Goal: Task Accomplishment & Management: Manage account settings

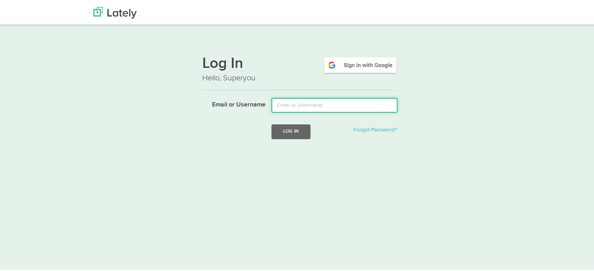
click at [325, 104] on input "Email or Username" at bounding box center [334, 104] width 126 height 15
type input "sstern@ubisglobal.com"
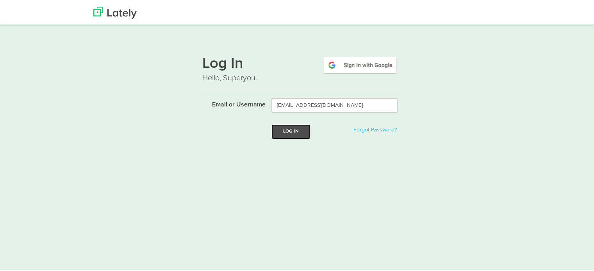
click at [292, 127] on button "Log In" at bounding box center [290, 130] width 39 height 14
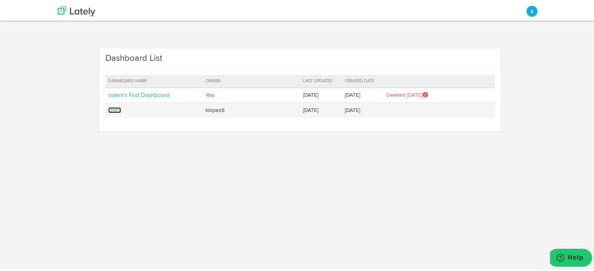
click at [108, 109] on link "UBIS" at bounding box center [114, 109] width 13 height 6
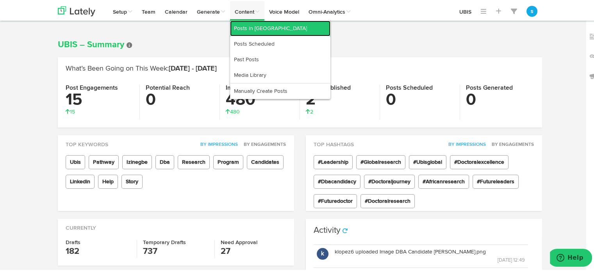
click at [245, 25] on link "Posts in [GEOGRAPHIC_DATA]" at bounding box center [280, 28] width 100 height 16
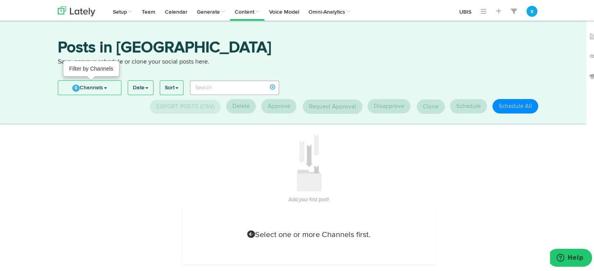
click at [88, 86] on link "0 Channels" at bounding box center [89, 87] width 63 height 14
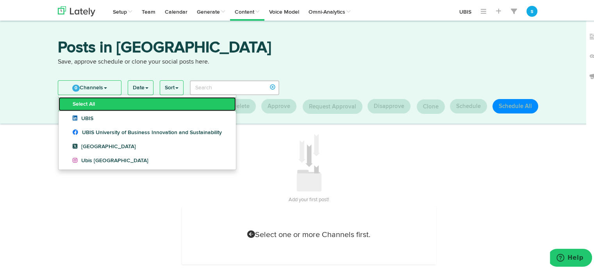
click at [80, 106] on link "Select All" at bounding box center [147, 103] width 177 height 14
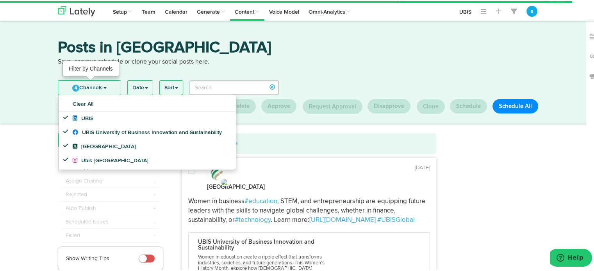
click at [93, 87] on link "4 Channels" at bounding box center [89, 87] width 62 height 14
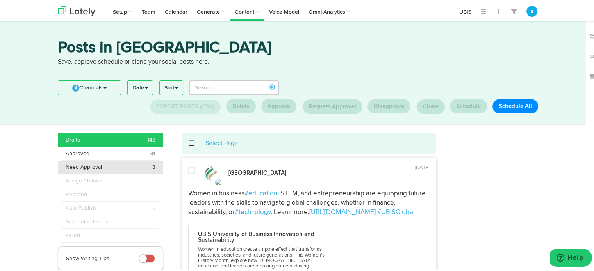
click at [80, 166] on span "Need Approval" at bounding box center [84, 166] width 36 height 8
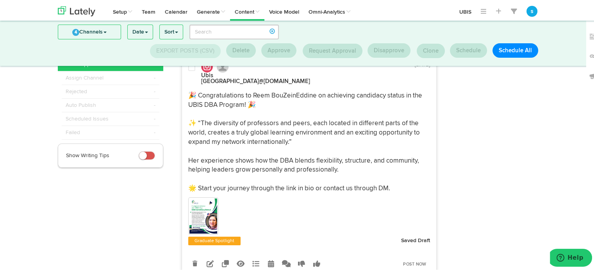
scroll to position [67, 0]
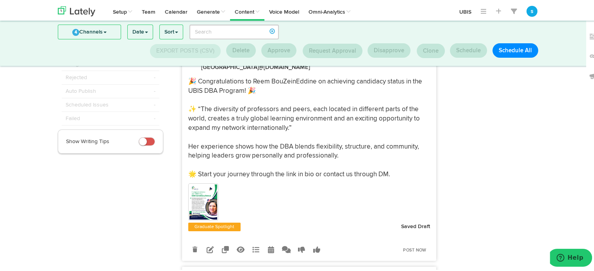
click at [203, 194] on img at bounding box center [203, 201] width 28 height 35
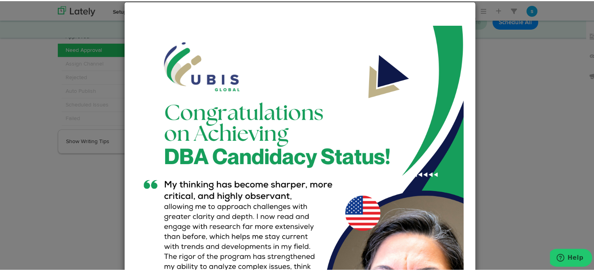
scroll to position [0, 0]
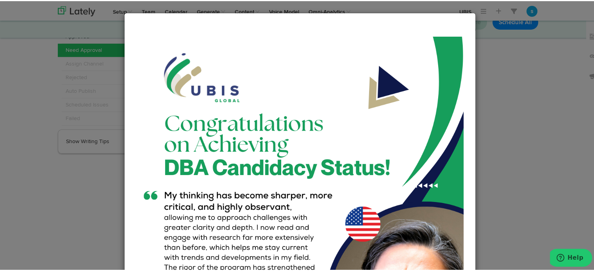
click at [533, 50] on div "Close" at bounding box center [300, 135] width 600 height 271
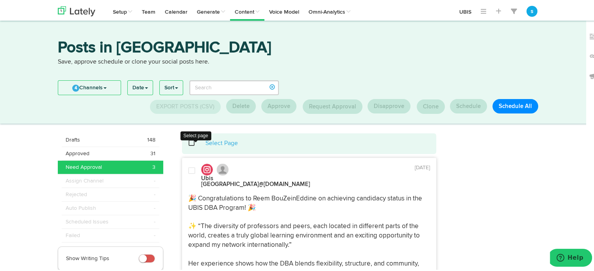
click at [188, 143] on span at bounding box center [196, 142] width 16 height 0
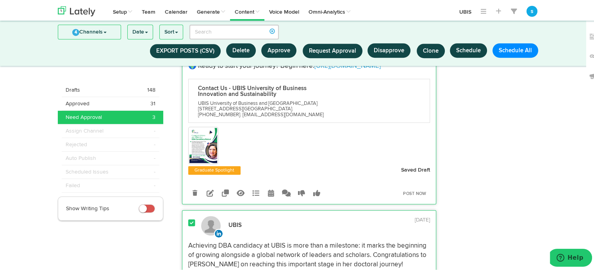
scroll to position [191, 0]
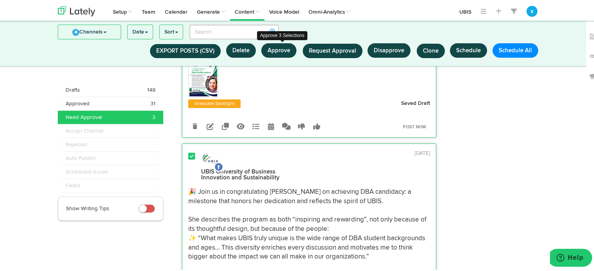
click at [278, 50] on button "Approve" at bounding box center [278, 49] width 35 height 14
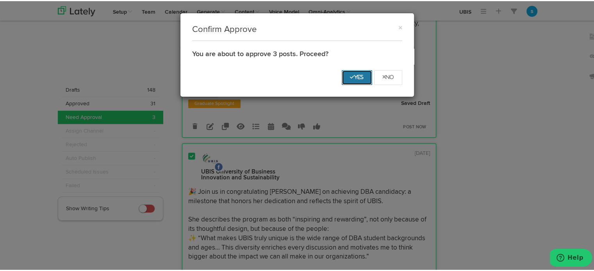
click at [354, 71] on button "Yes" at bounding box center [357, 76] width 30 height 15
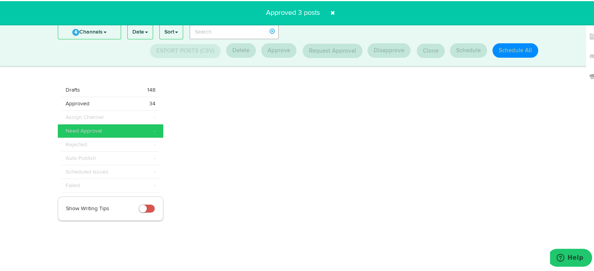
scroll to position [0, 0]
